Goal: Task Accomplishment & Management: Check status

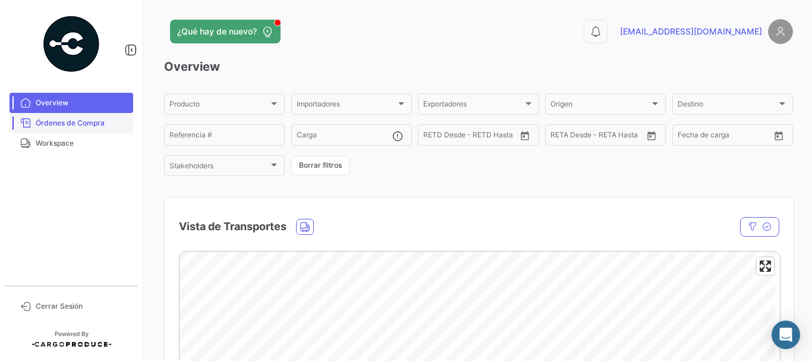
click at [81, 120] on span "Órdenes de Compra" at bounding box center [82, 123] width 93 height 11
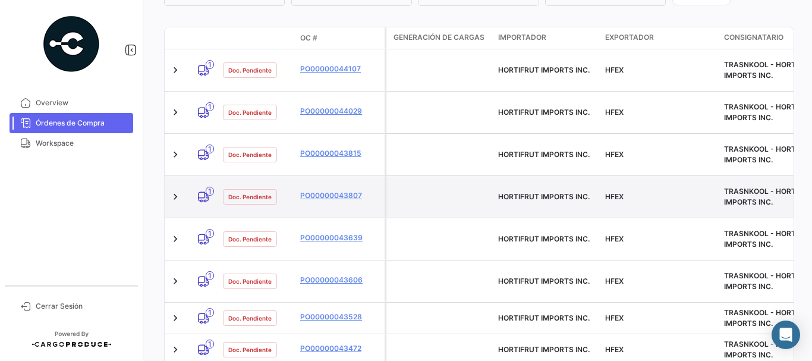
scroll to position [287, 0]
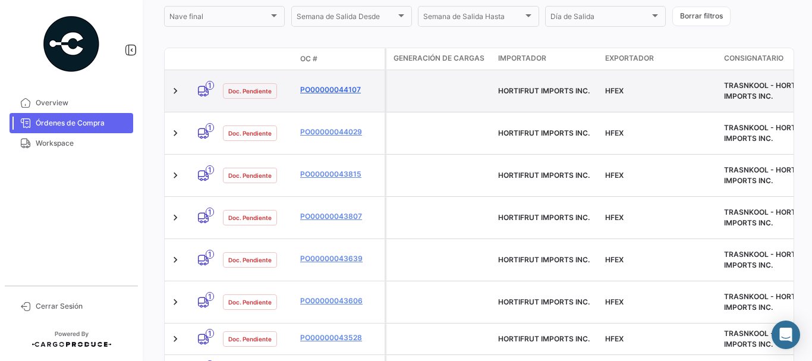
click at [342, 84] on link "PO00000044107" at bounding box center [340, 89] width 80 height 11
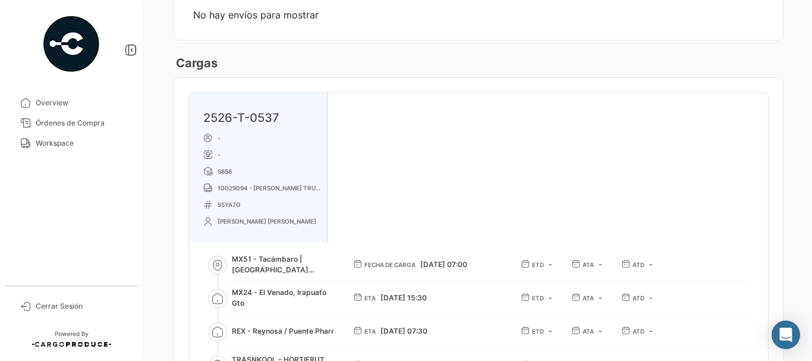
scroll to position [238, 0]
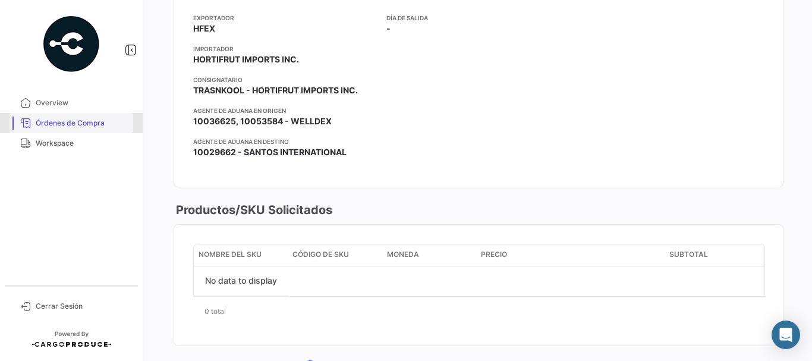
click at [100, 125] on span "Órdenes de Compra" at bounding box center [82, 123] width 93 height 11
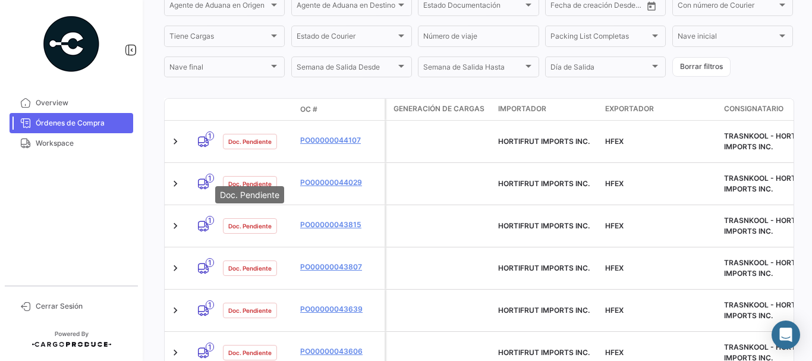
scroll to position [238, 0]
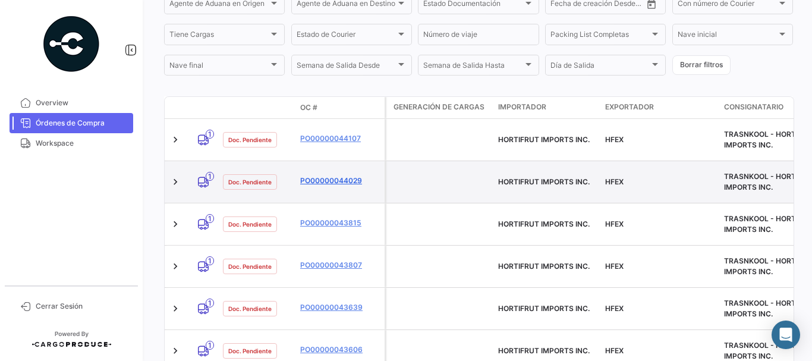
click at [330, 175] on link "PO00000044029" at bounding box center [340, 180] width 80 height 11
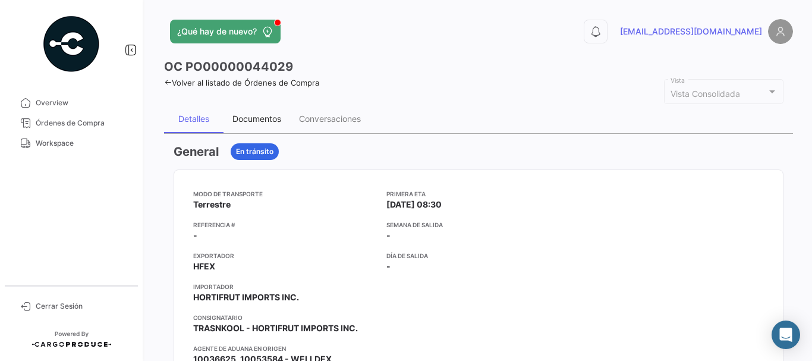
click at [260, 120] on div "Documentos" at bounding box center [256, 119] width 49 height 10
